Goal: Ask a question

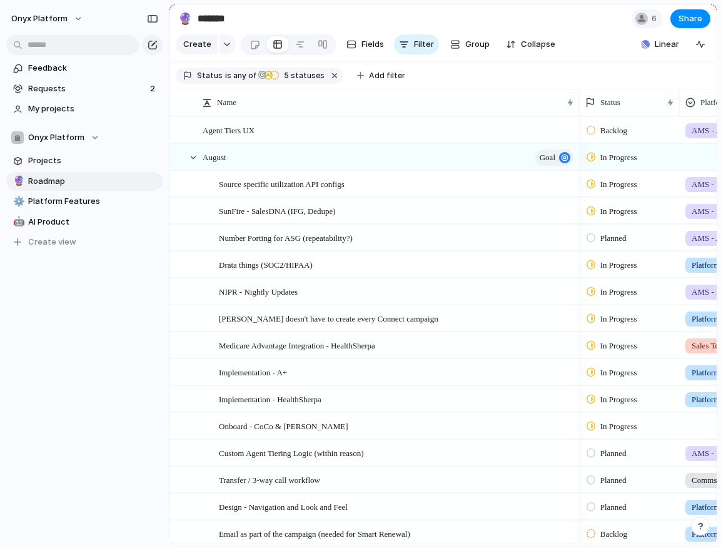
click at [59, 28] on div "Onyx Platform" at bounding box center [84, 16] width 169 height 33
click at [63, 23] on span "Onyx Platform" at bounding box center [39, 19] width 56 height 13
click at [103, 3] on div "Settings Invite members Change theme Sign out" at bounding box center [360, 274] width 721 height 548
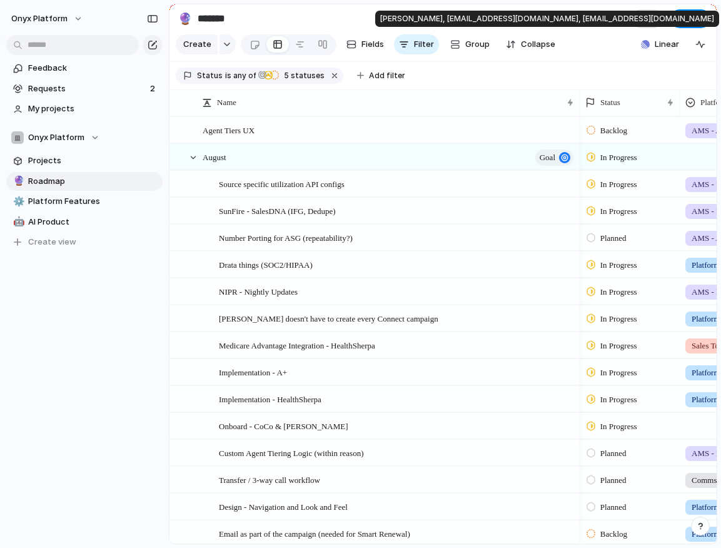
click at [641, 13] on div at bounding box center [641, 19] width 13 height 13
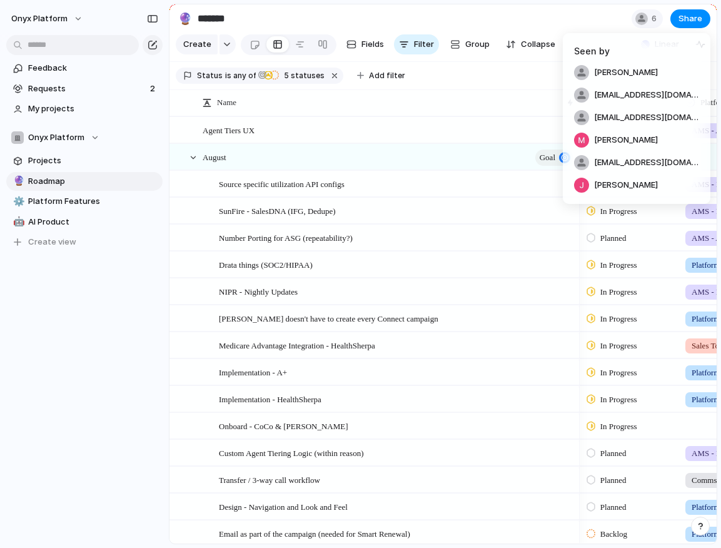
click at [567, 9] on div "Seen by [PERSON_NAME] [EMAIL_ADDRESS][DOMAIN_NAME] [EMAIL_ADDRESS][DOMAIN_NAME]…" at bounding box center [360, 274] width 721 height 548
